Goal: Communication & Community: Ask a question

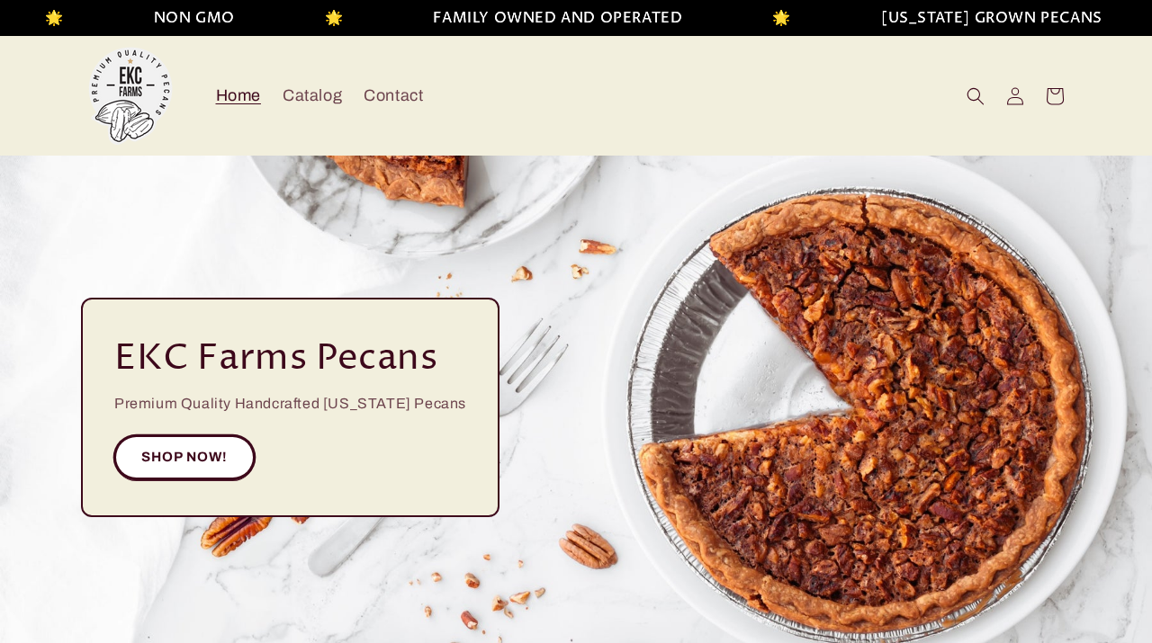
click at [211, 452] on link "SHOP NOW!" at bounding box center [184, 458] width 140 height 44
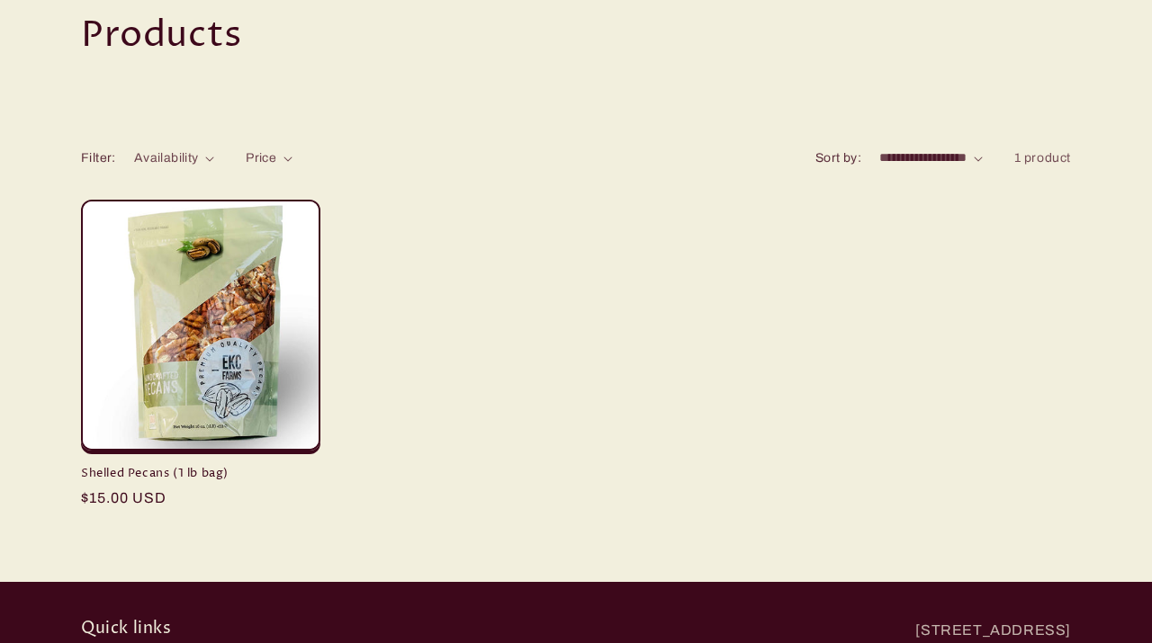
scroll to position [171, 0]
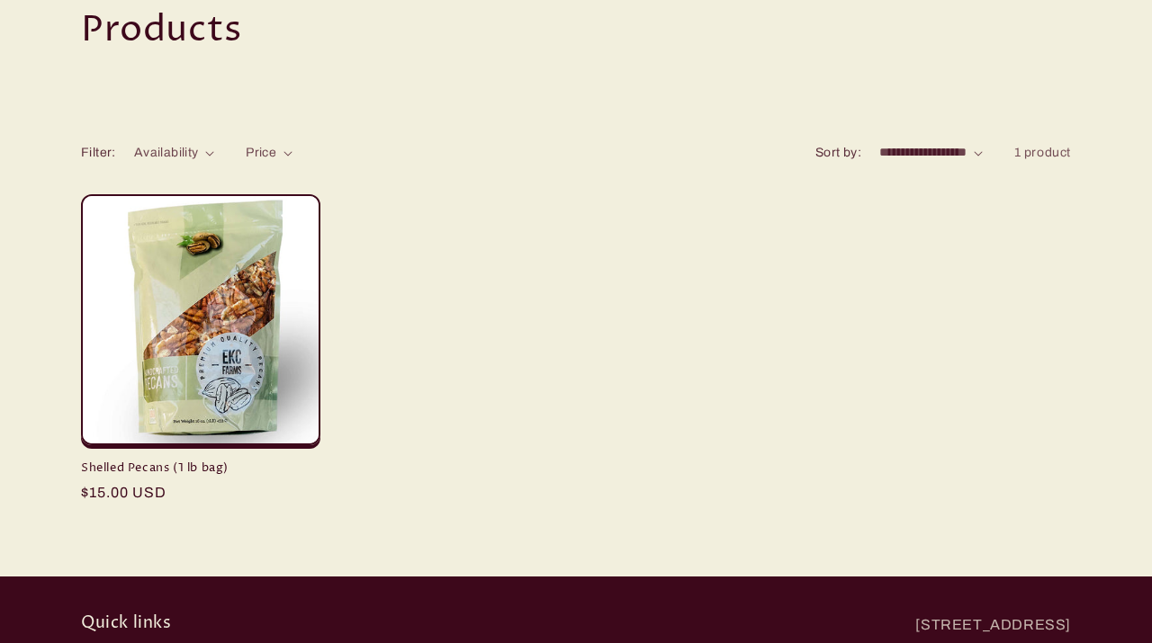
click option "**********" at bounding box center [0, 0] width 0 height 0
click at [197, 156] on span "Availability" at bounding box center [166, 152] width 65 height 13
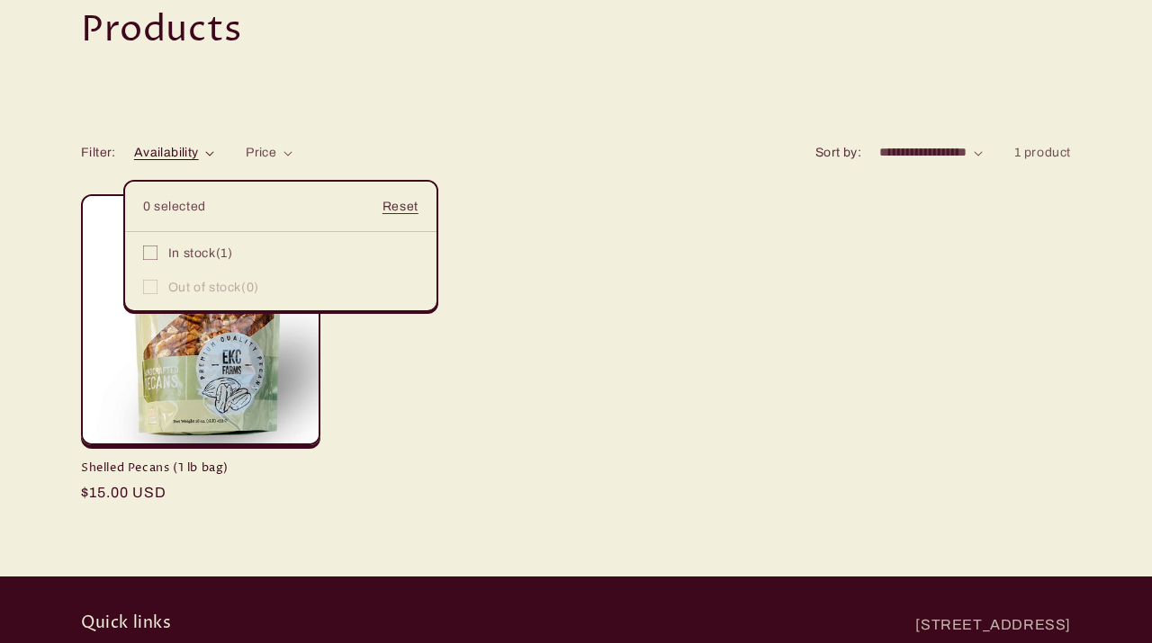
click at [214, 162] on summary "Availability" at bounding box center [174, 152] width 80 height 19
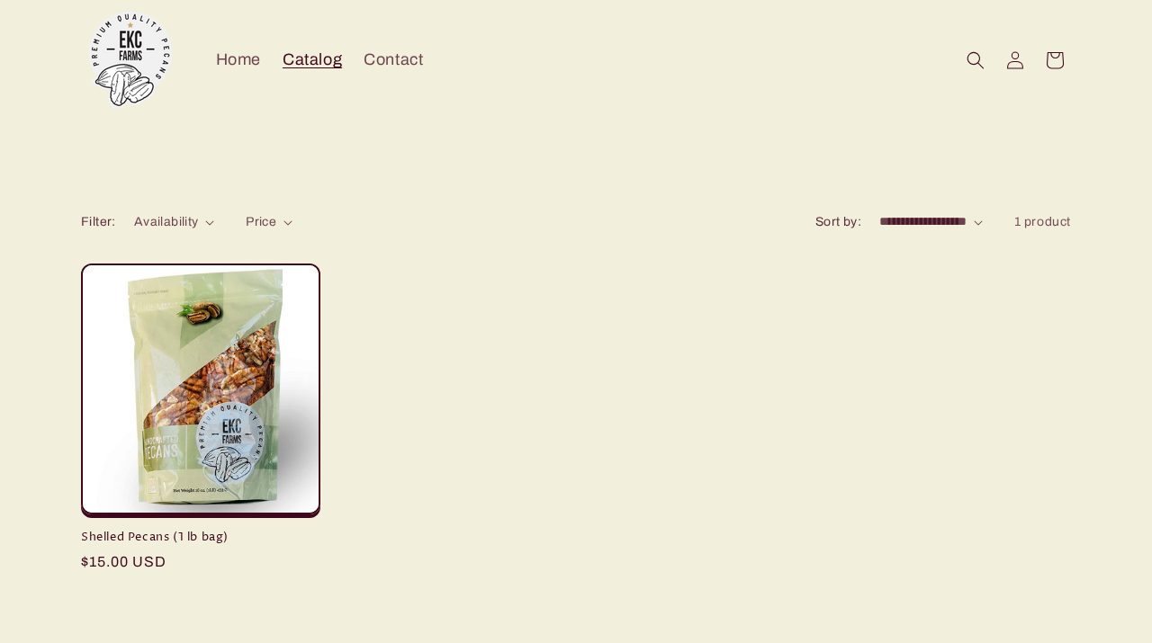
scroll to position [0, 0]
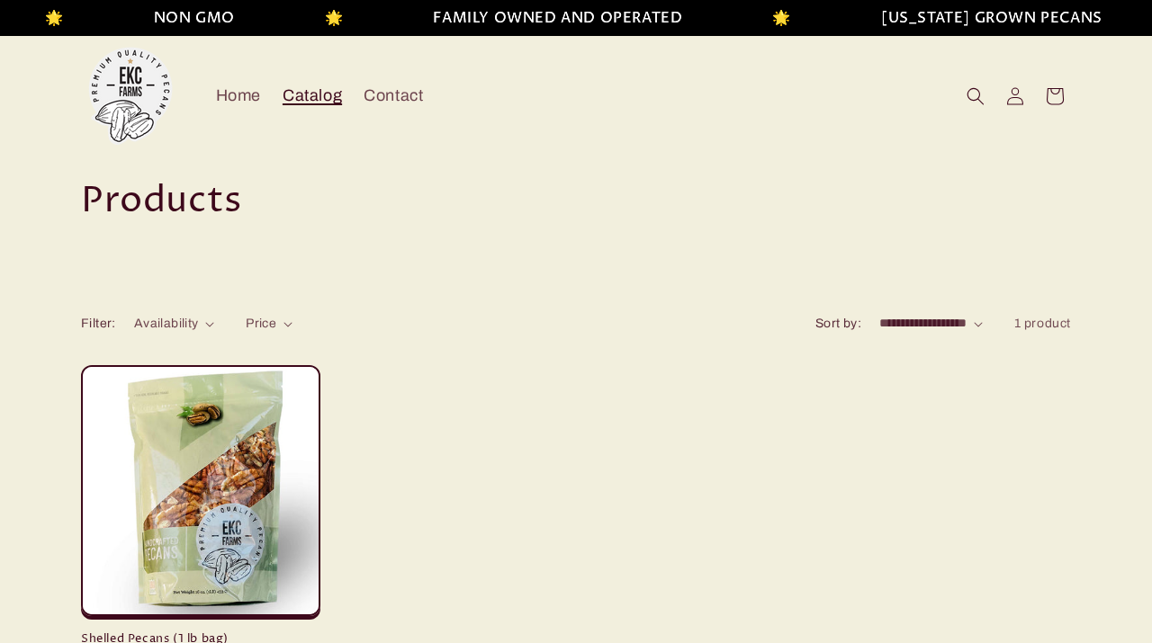
click at [315, 103] on span "Catalog" at bounding box center [312, 95] width 59 height 21
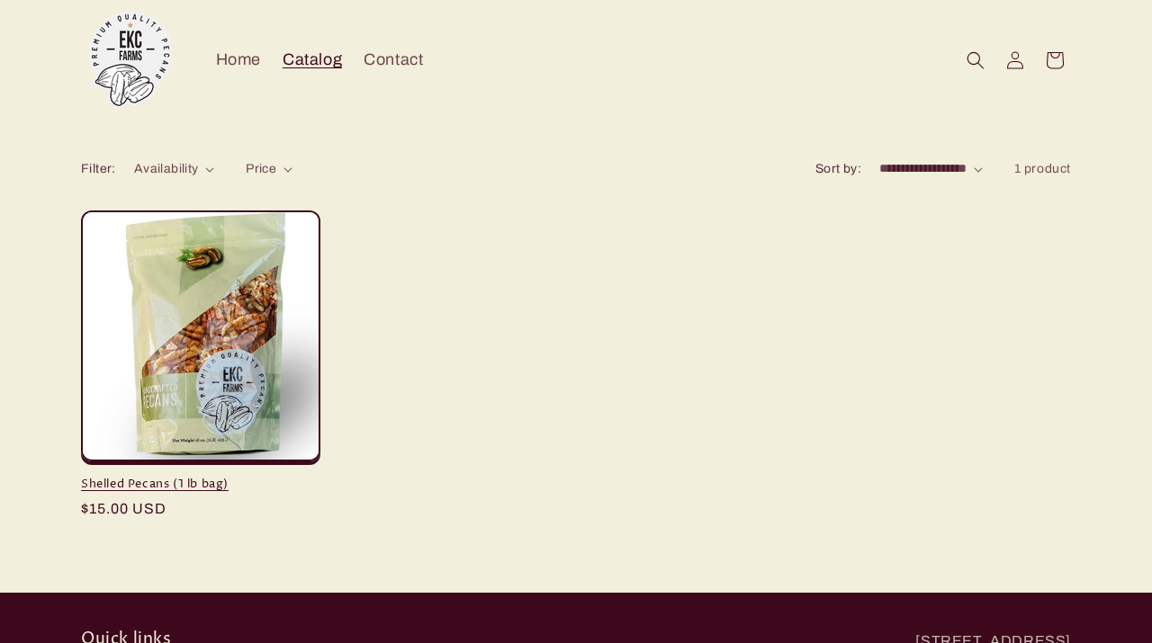
scroll to position [148, 0]
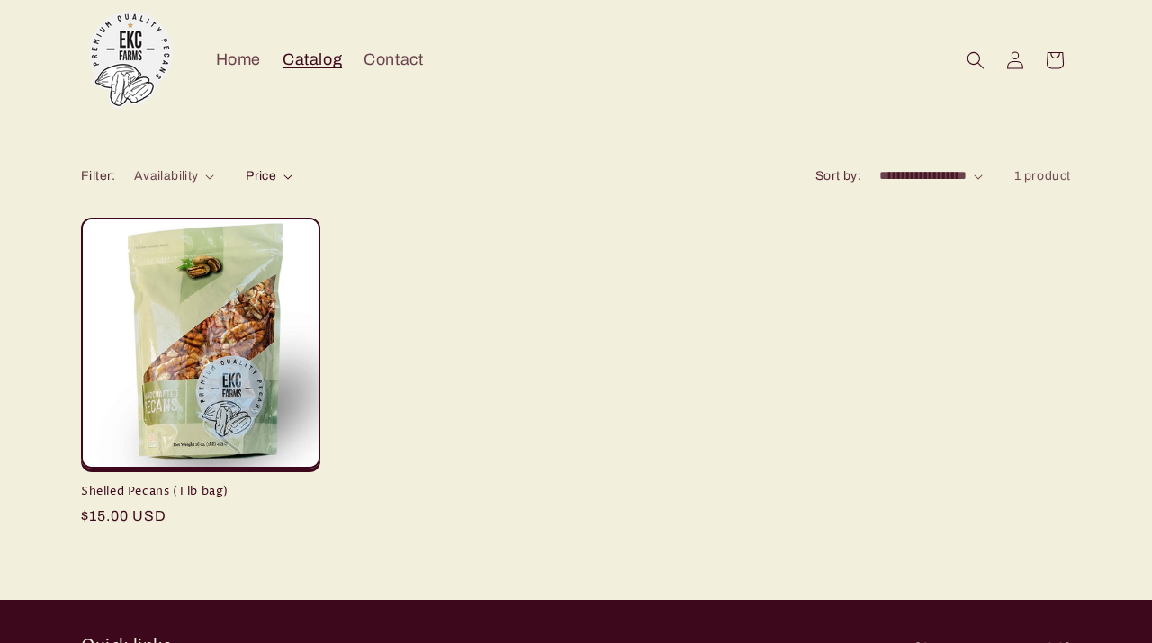
click at [258, 173] on span "Price" at bounding box center [261, 175] width 31 height 13
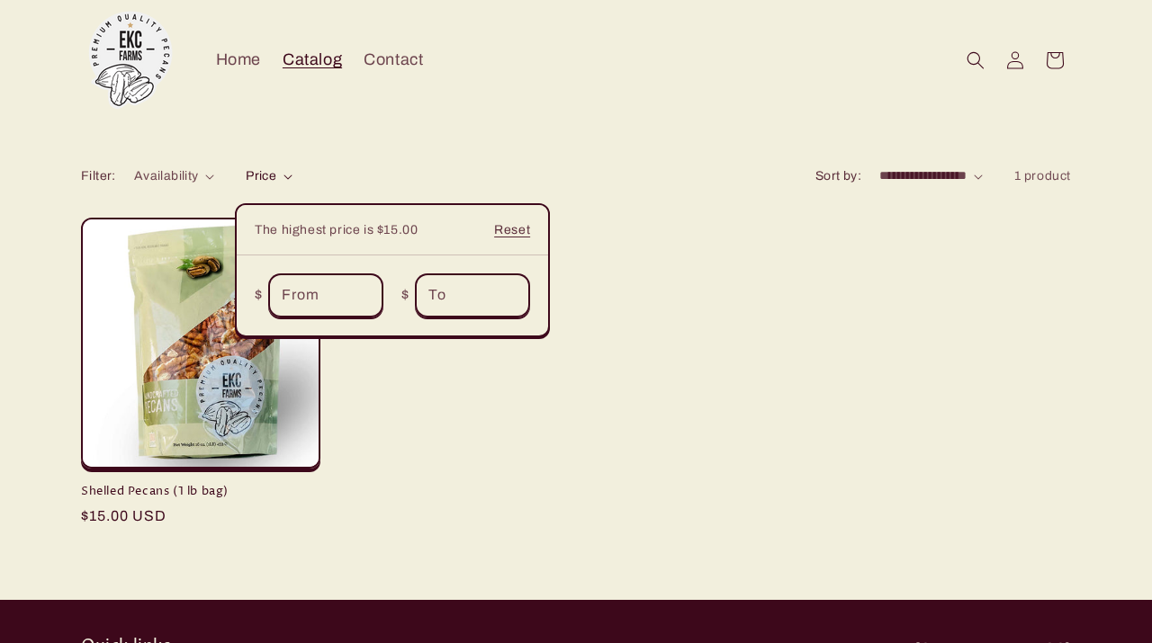
click at [292, 185] on summary "Price" at bounding box center [269, 175] width 47 height 19
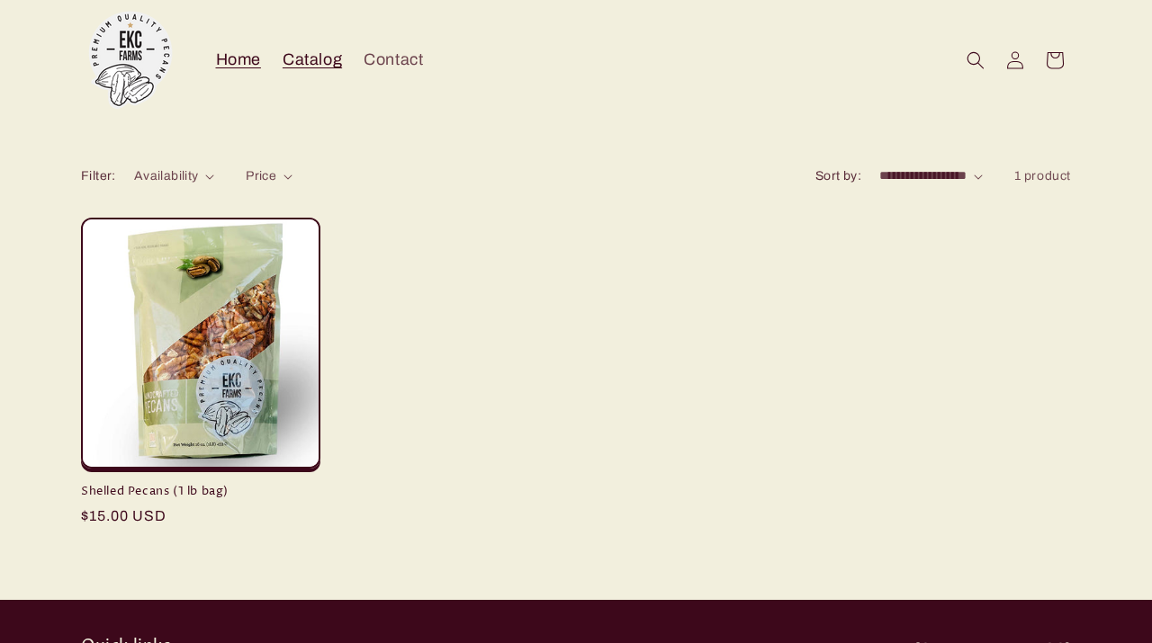
click at [250, 71] on link "Home" at bounding box center [238, 60] width 67 height 42
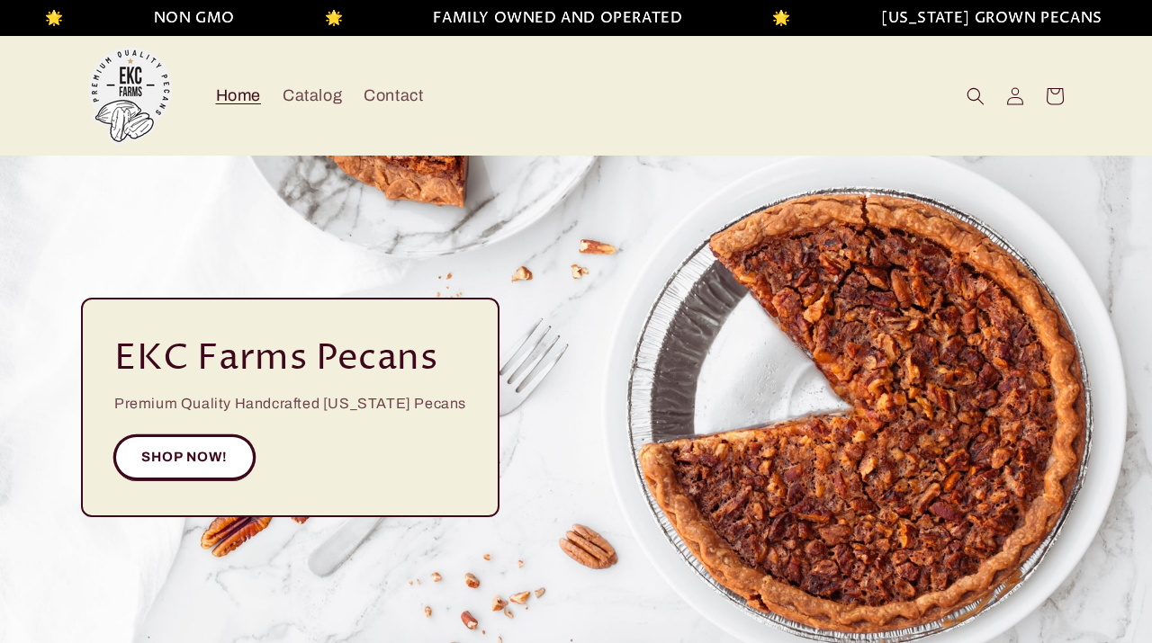
click at [212, 452] on link "SHOP NOW!" at bounding box center [184, 458] width 140 height 44
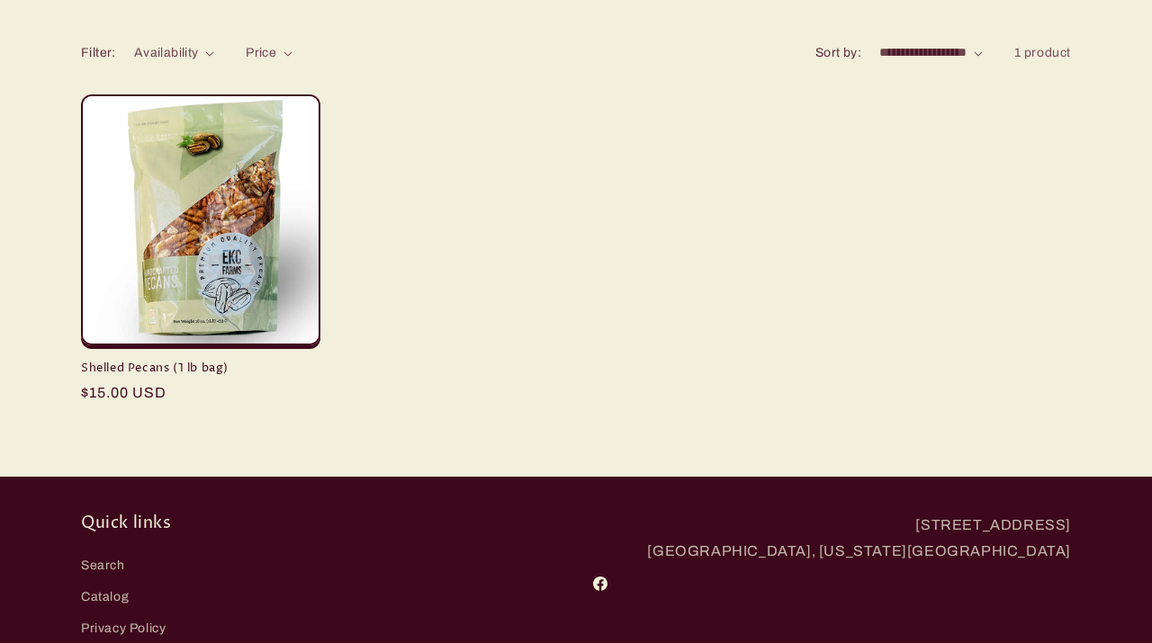
scroll to position [276, 0]
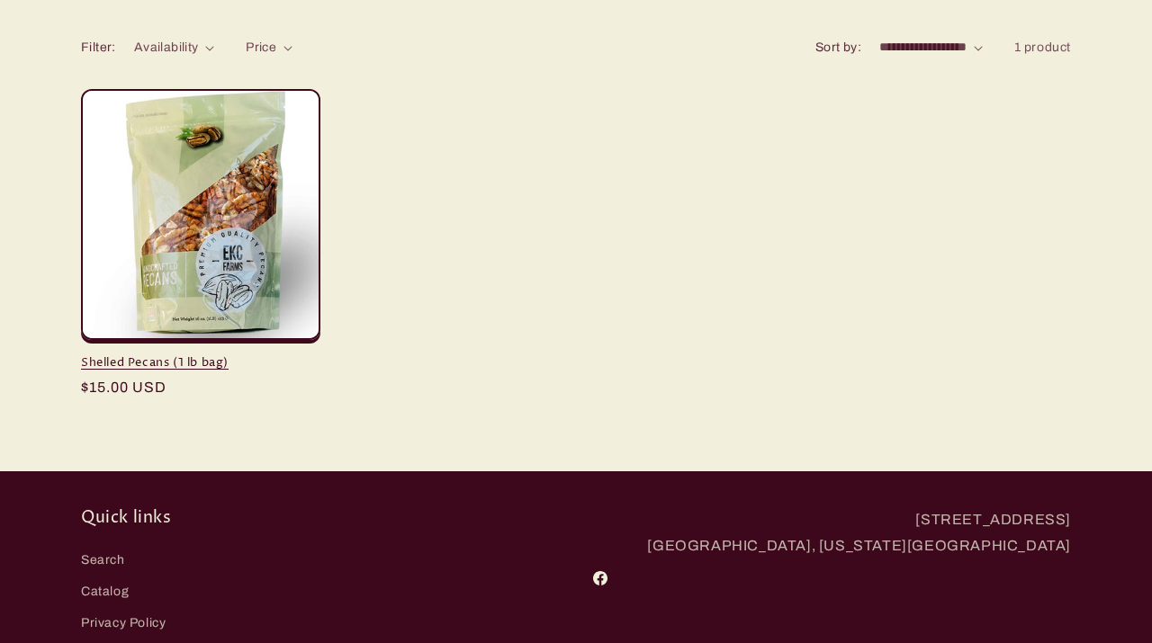
click at [249, 355] on link "Shelled Pecans (1 lb bag)" at bounding box center [200, 362] width 239 height 15
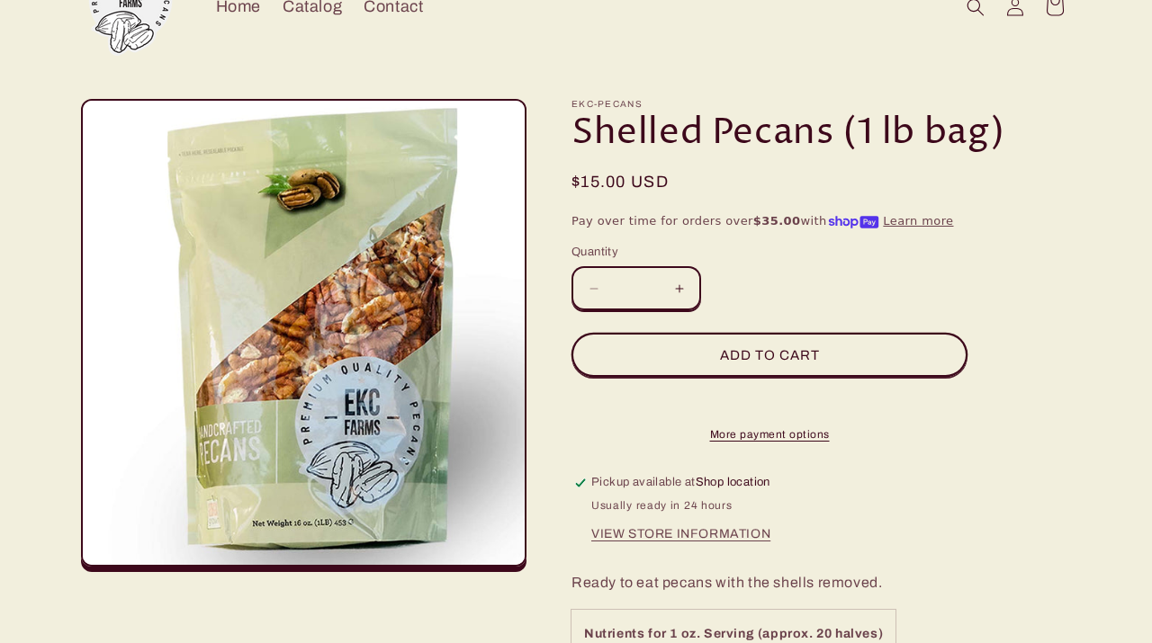
scroll to position [117, 0]
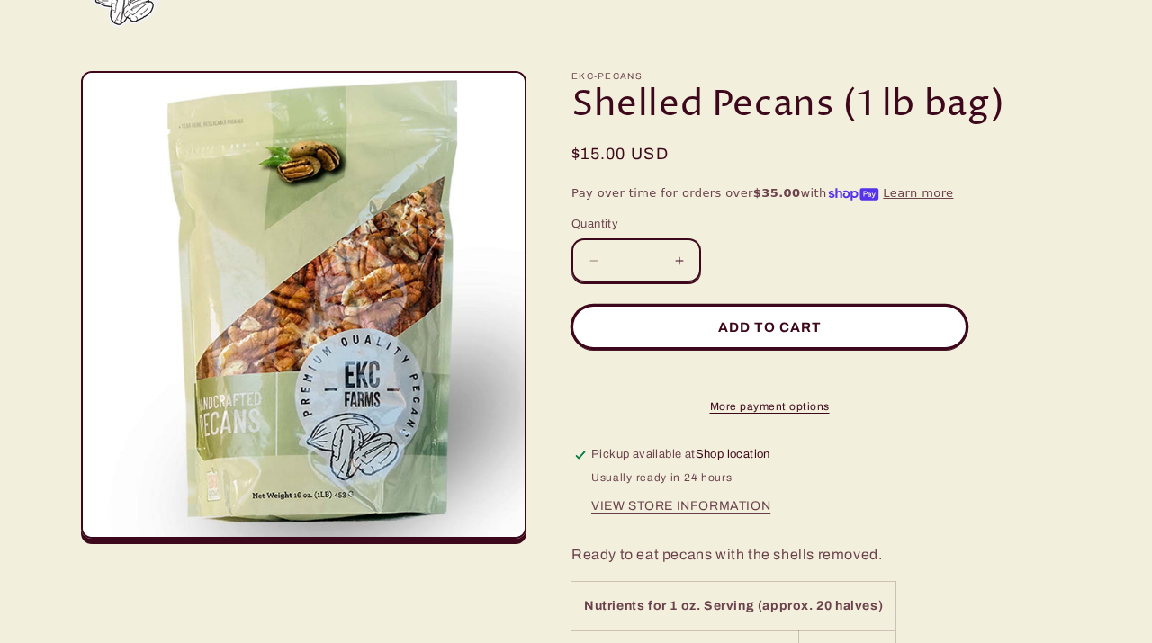
click at [776, 318] on button "Add to cart" at bounding box center [769, 327] width 396 height 44
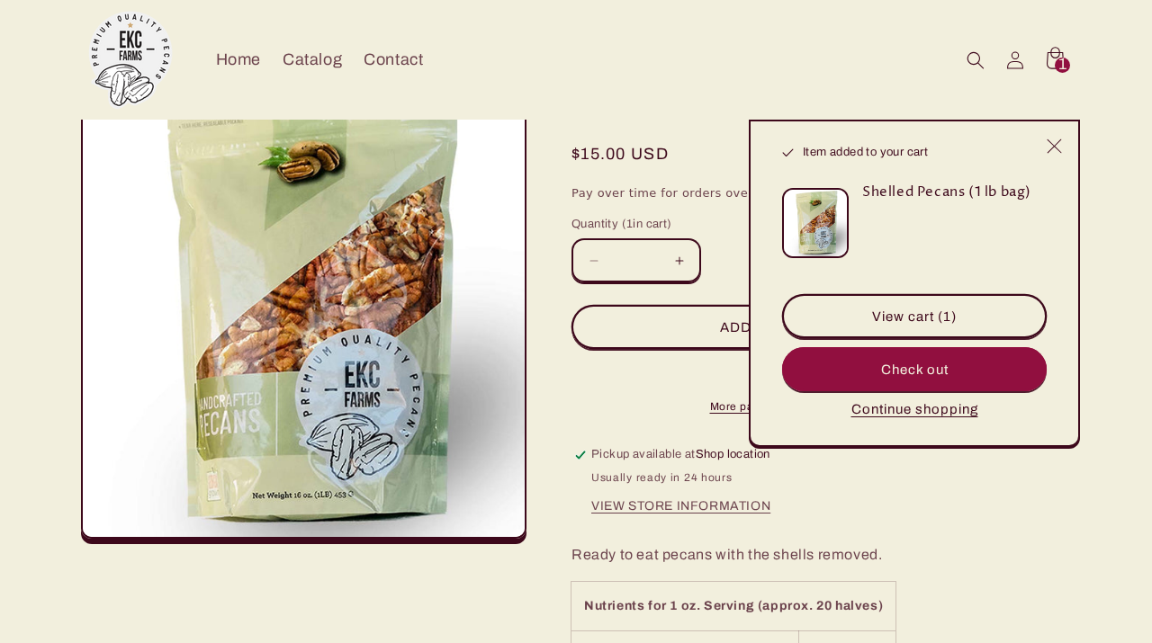
click at [896, 408] on button "Continue shopping" at bounding box center [915, 409] width 138 height 18
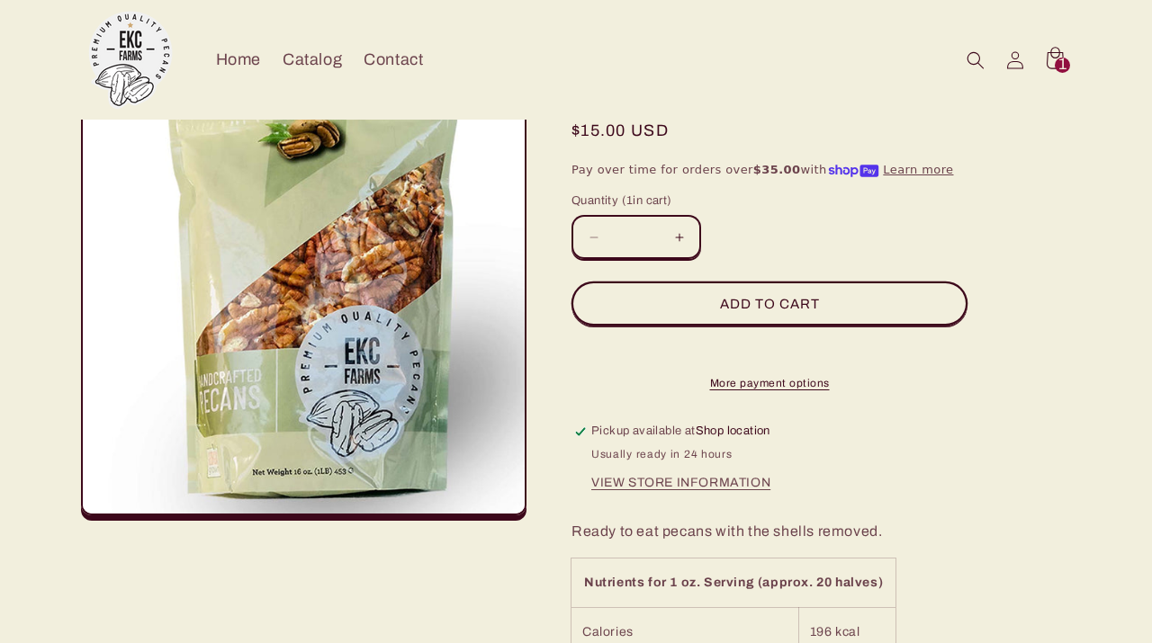
scroll to position [0, 0]
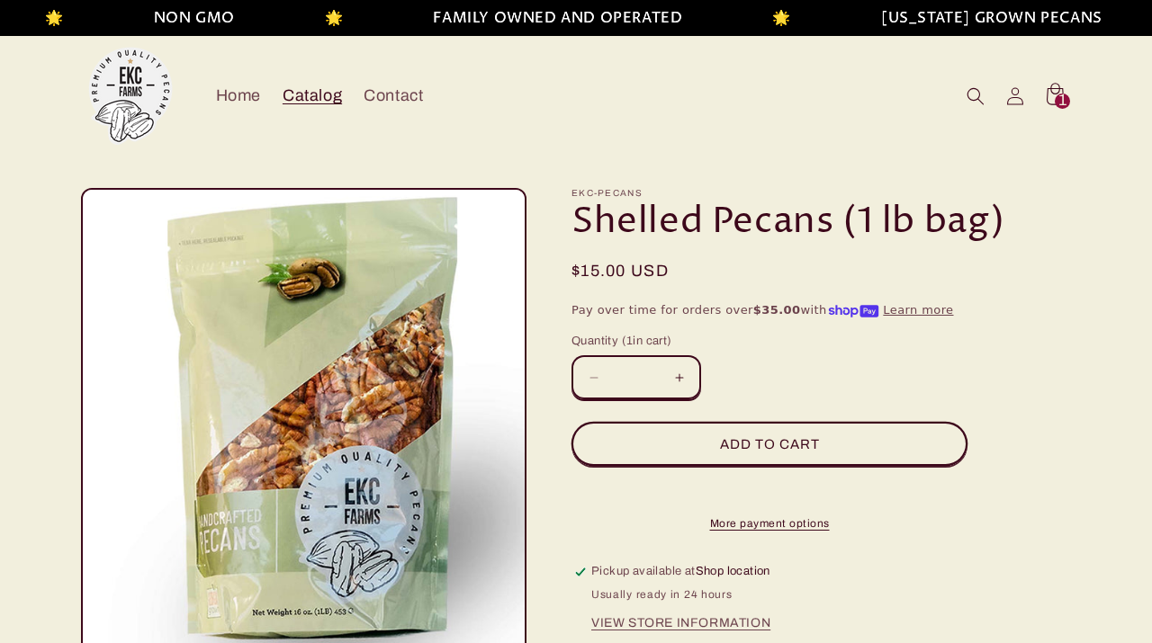
click at [322, 99] on span "Catalog" at bounding box center [312, 95] width 59 height 21
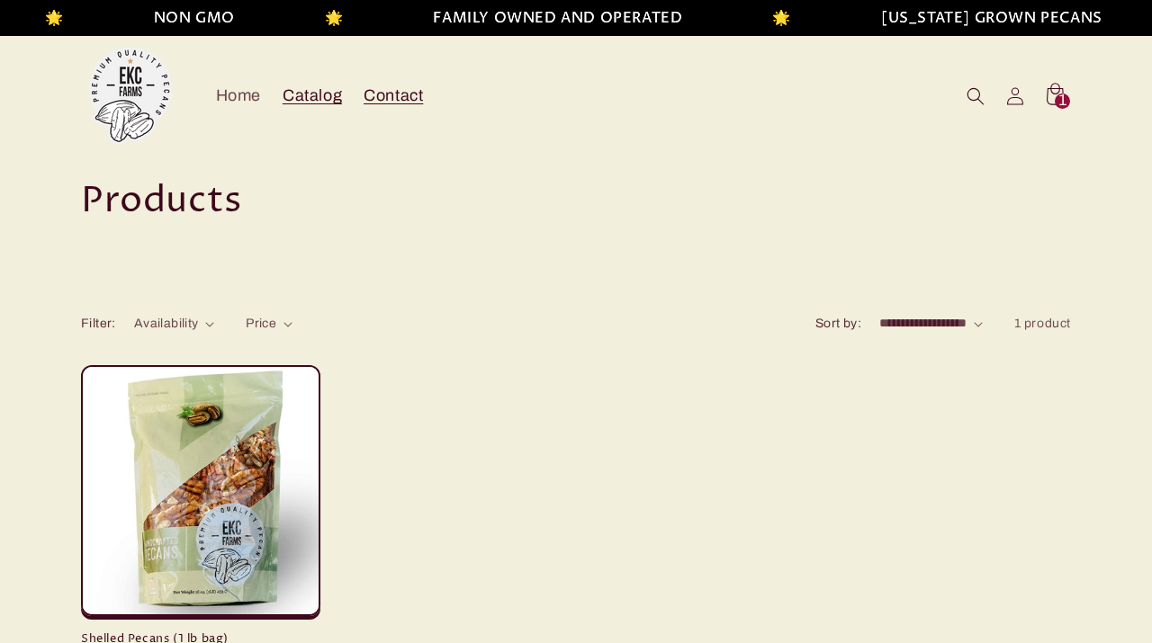
click at [399, 98] on span "Contact" at bounding box center [393, 95] width 59 height 21
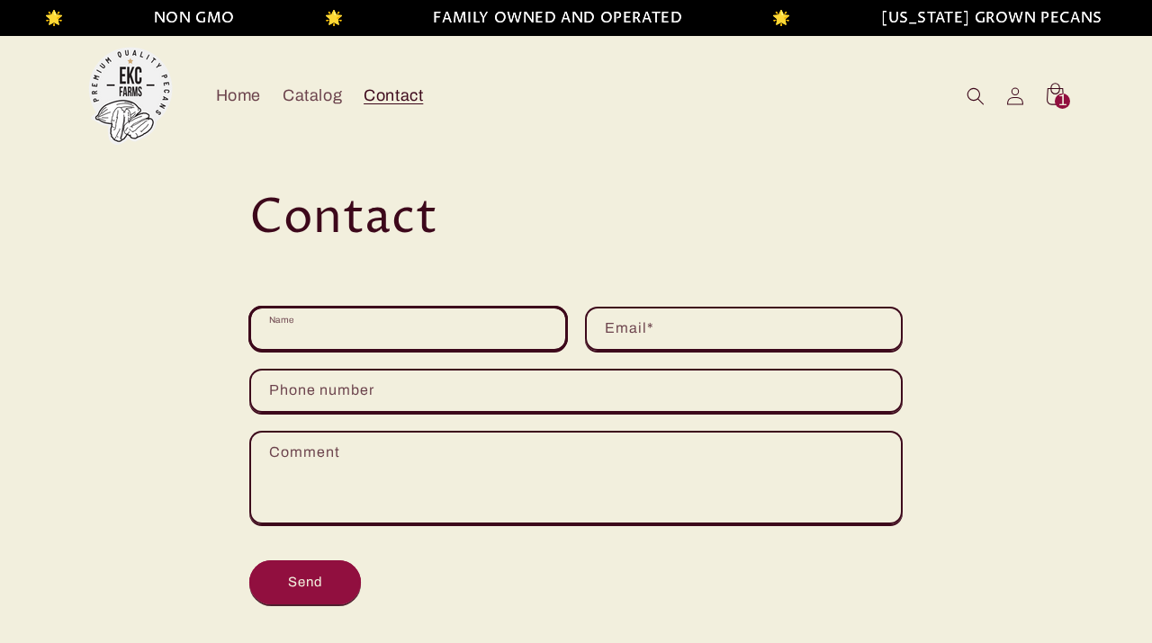
click at [400, 325] on input "Name" at bounding box center [408, 329] width 314 height 40
type input "*********"
type input "**********"
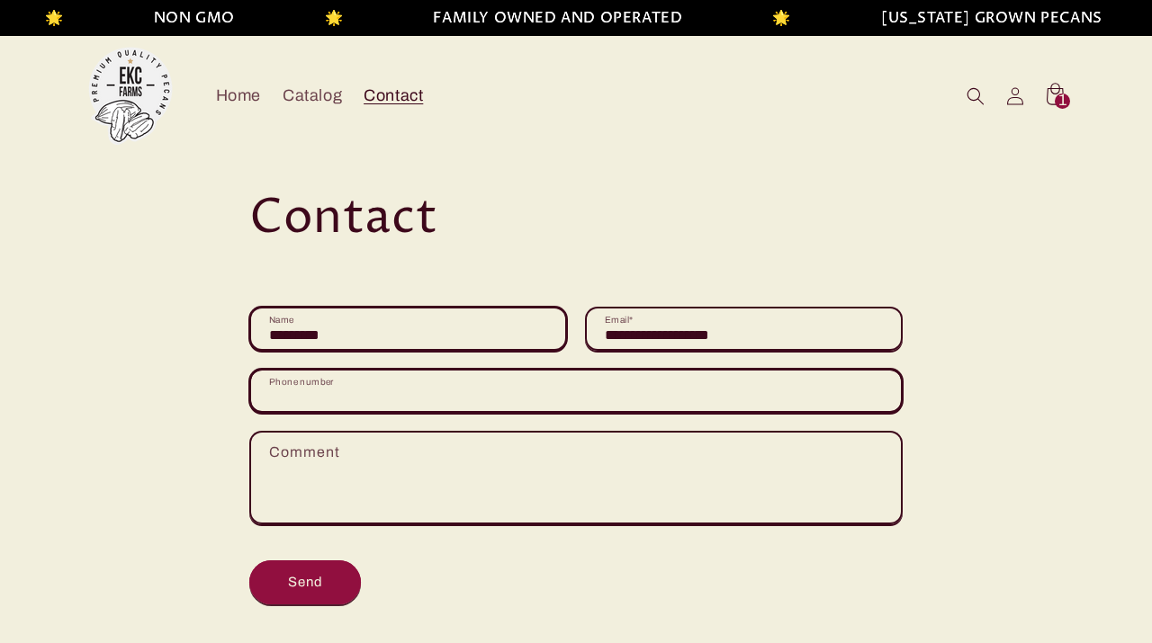
type input "**********"
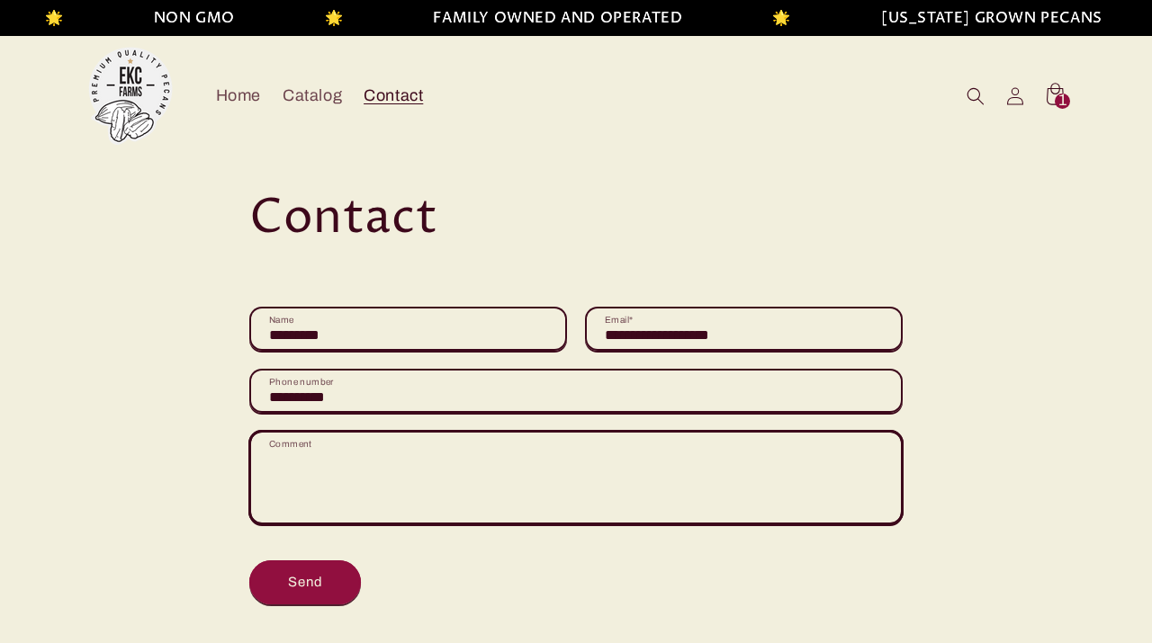
click at [327, 455] on textarea "Comment" at bounding box center [576, 478] width 650 height 90
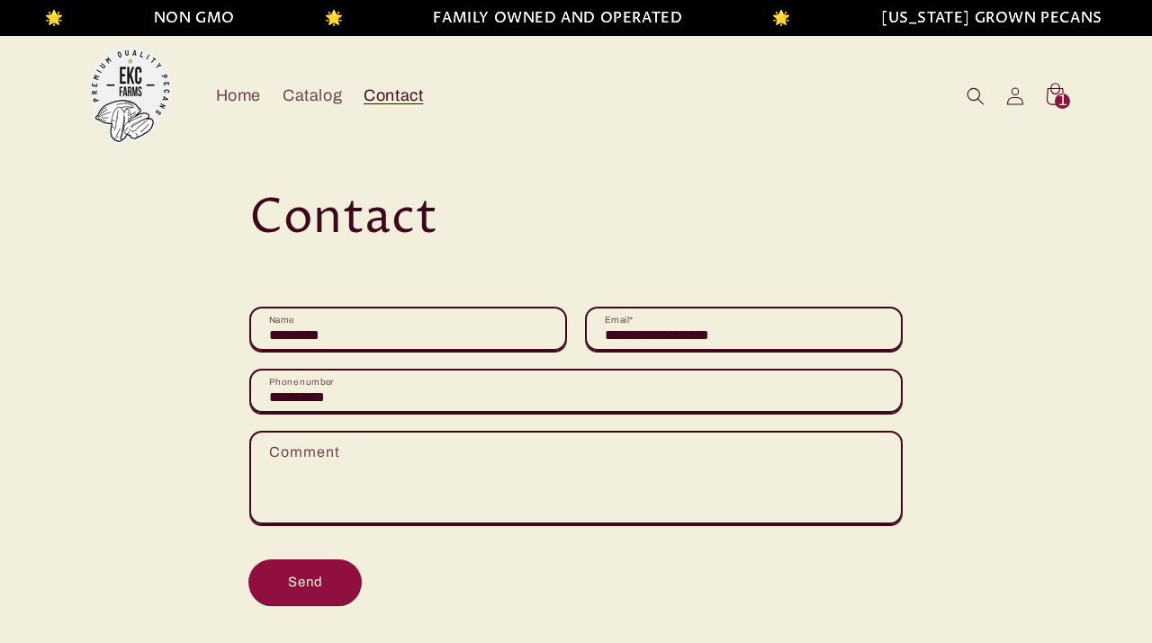
click at [293, 584] on button "Send" at bounding box center [305, 583] width 112 height 44
